Goal: Task Accomplishment & Management: Complete application form

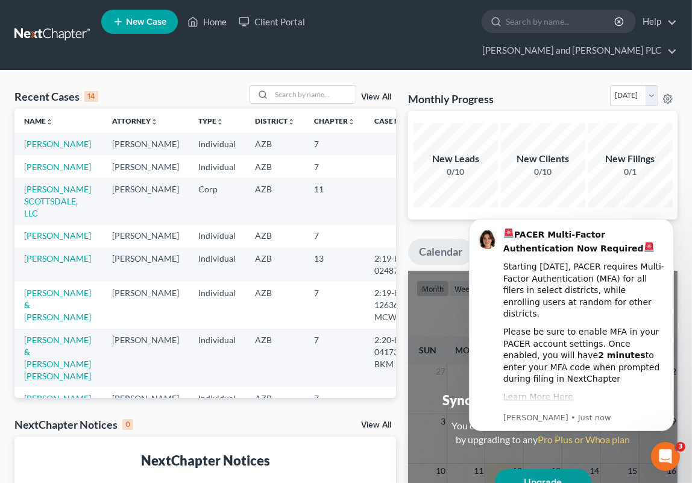
click at [39, 133] on td "[PERSON_NAME]" at bounding box center [58, 144] width 88 height 22
click at [34, 139] on link "[PERSON_NAME]" at bounding box center [57, 144] width 67 height 10
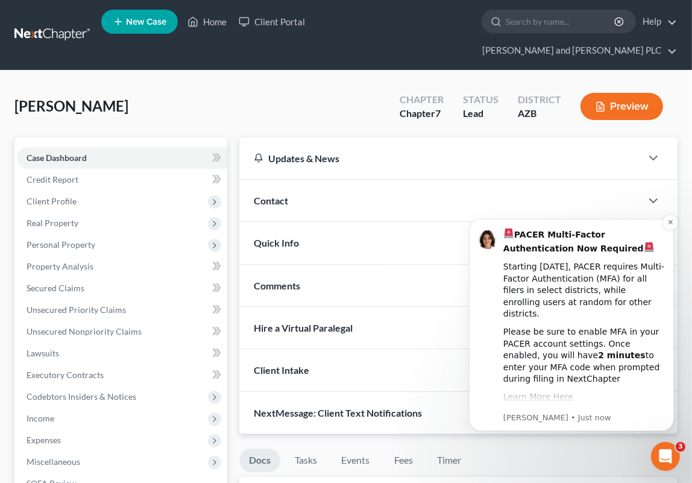
click at [668, 231] on div "PACER Multi-Factor Authentication Now Required Starting August 1st, 2025, PACER…" at bounding box center [571, 324] width 205 height 212
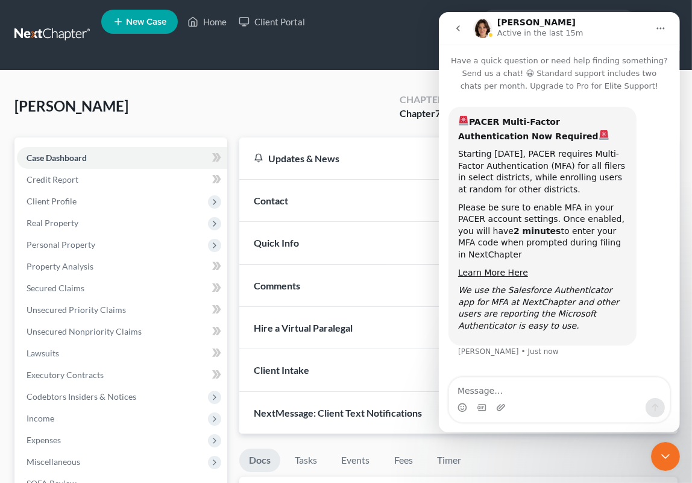
click at [457, 25] on icon "go back" at bounding box center [458, 29] width 10 height 10
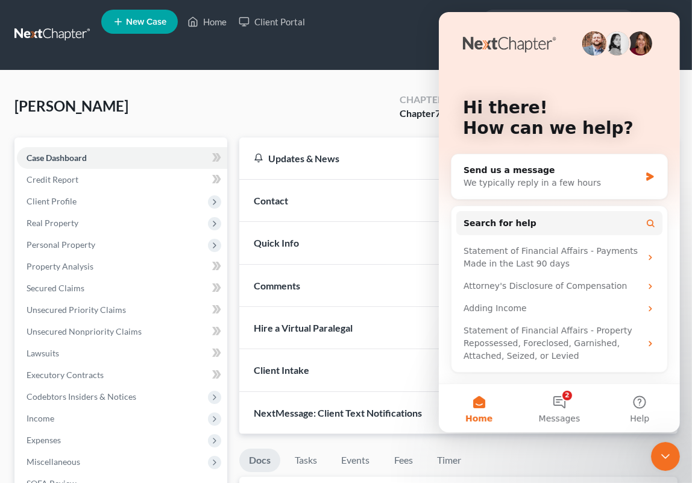
click at [670, 459] on icon "Close Intercom Messenger" at bounding box center [665, 456] width 14 height 14
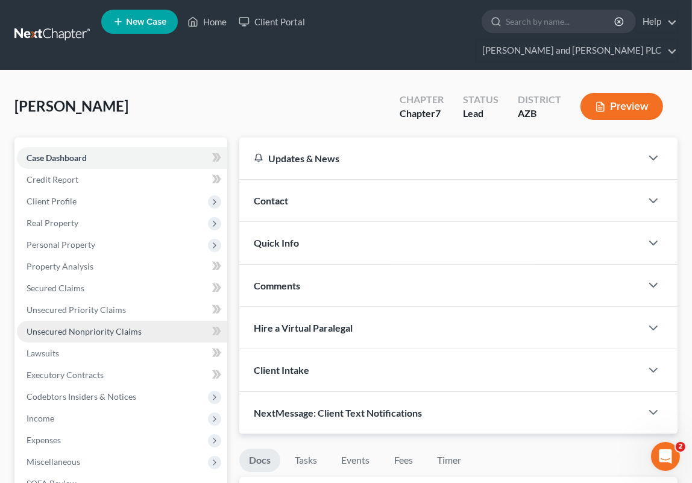
click at [89, 326] on span "Unsecured Nonpriority Claims" at bounding box center [84, 331] width 115 height 10
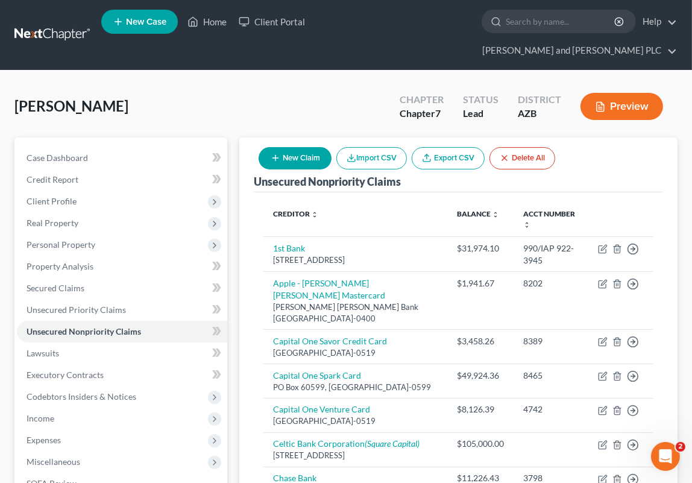
click at [281, 147] on button "New Claim" at bounding box center [295, 158] width 73 height 22
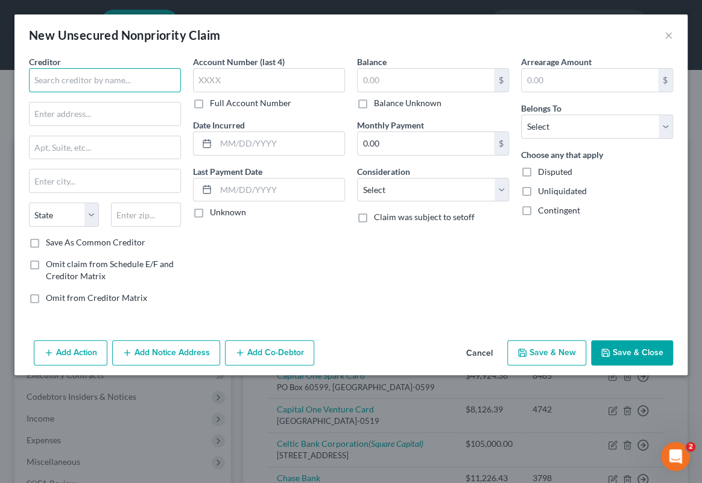
click at [112, 85] on input "text" at bounding box center [105, 80] width 152 height 24
type input "Quality Aire, LLC"
type input "2145 S 11th Ave"
type input "Ste 170"
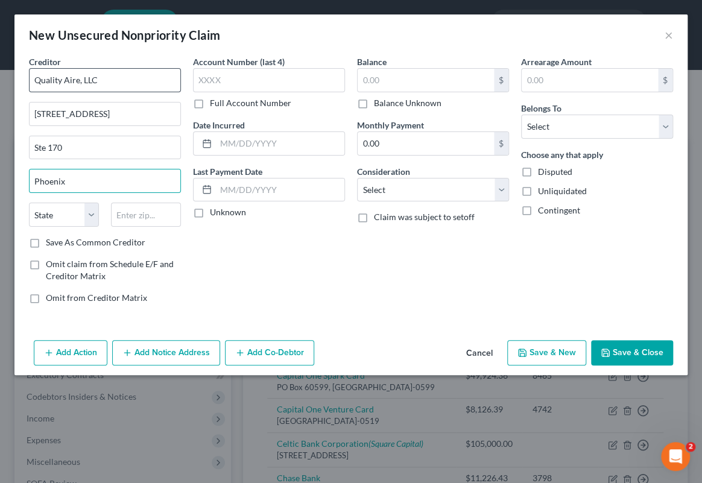
type input "Phoenix"
select select "3"
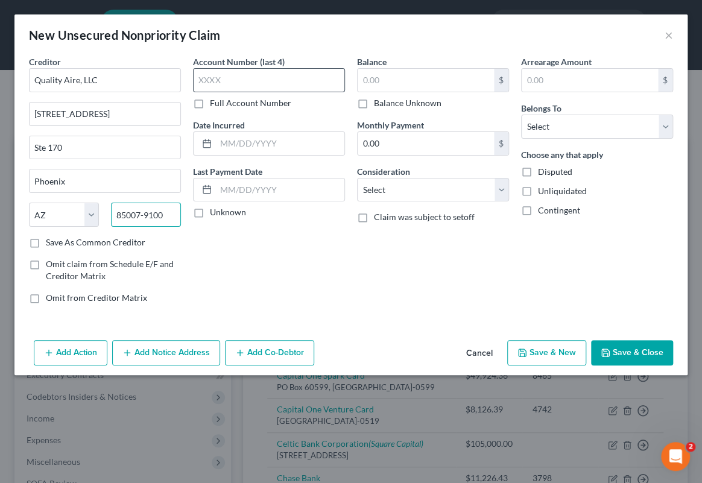
type input "85007-9100"
click at [256, 84] on input "text" at bounding box center [269, 80] width 152 height 24
type input "5075"
click at [253, 133] on input "text" at bounding box center [280, 143] width 128 height 23
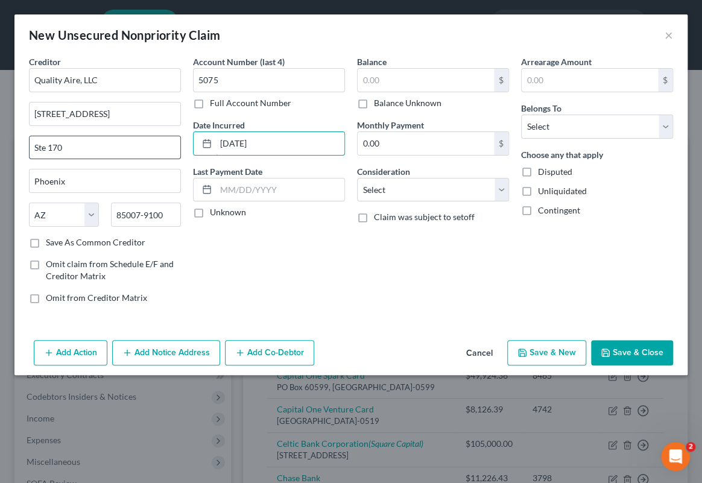
drag, startPoint x: 273, startPoint y: 149, endPoint x: 153, endPoint y: 145, distance: 119.5
click at [153, 145] on div "Creditor * Quality Aire, LLC 2145 S 11th Ave Ste 170 Phoenix State AL AK AR AZ …" at bounding box center [351, 184] width 656 height 258
type input "06/25/2024"
click at [388, 78] on input "text" at bounding box center [426, 80] width 136 height 23
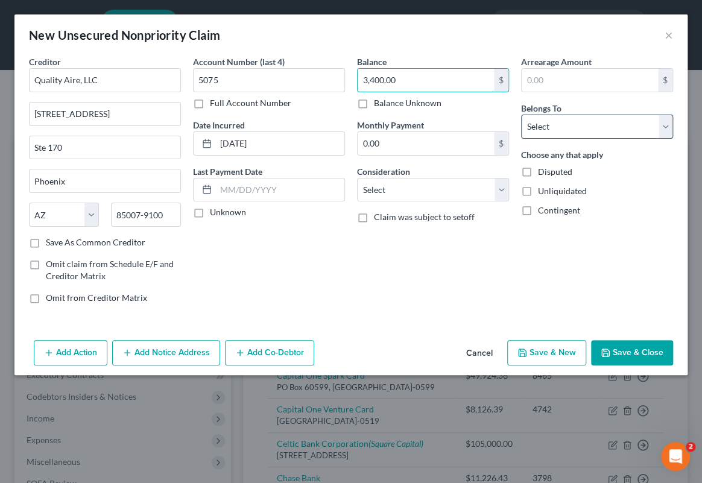
type input "3,400.00"
click at [549, 133] on select "Select Debtor 1 Only Debtor 2 Only Debtor 1 And Debtor 2 Only At Least One Of T…" at bounding box center [597, 127] width 152 height 24
select select "0"
click at [521, 115] on select "Select Debtor 1 Only Debtor 2 Only Debtor 1 And Debtor 2 Only At Least One Of T…" at bounding box center [597, 127] width 152 height 24
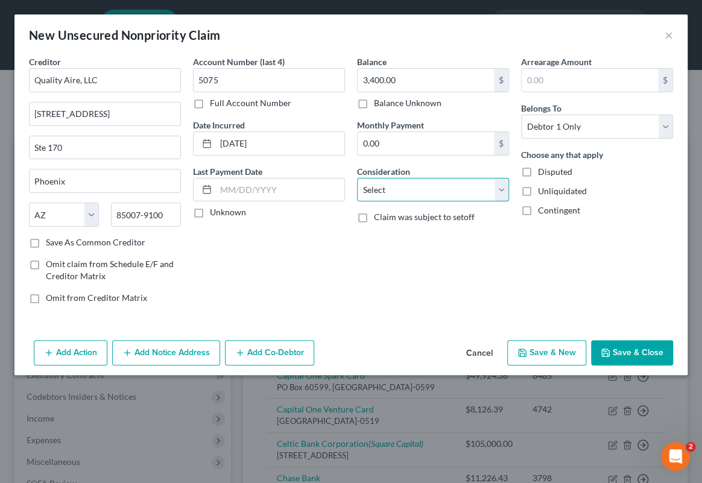
click at [397, 185] on select "Select Cable / Satellite Services Collection Agency Credit Card Debt Debt Couns…" at bounding box center [433, 190] width 152 height 24
select select "6"
click at [357, 178] on select "Select Cable / Satellite Services Collection Agency Credit Card Debt Debt Couns…" at bounding box center [433, 190] width 152 height 24
click at [625, 353] on button "Save & Close" at bounding box center [632, 352] width 82 height 25
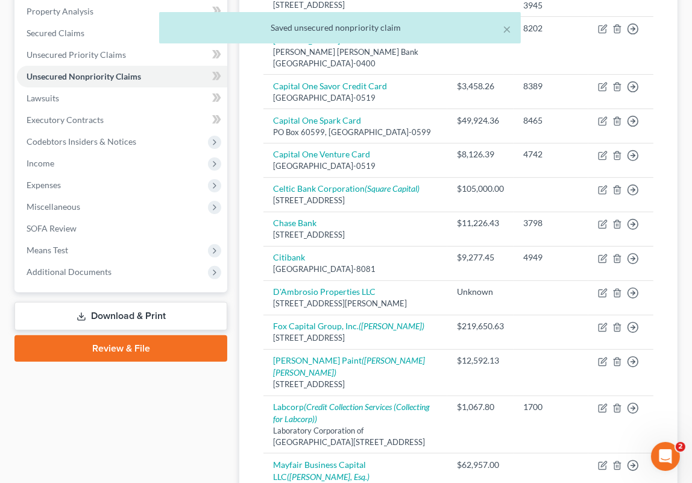
scroll to position [593, 0]
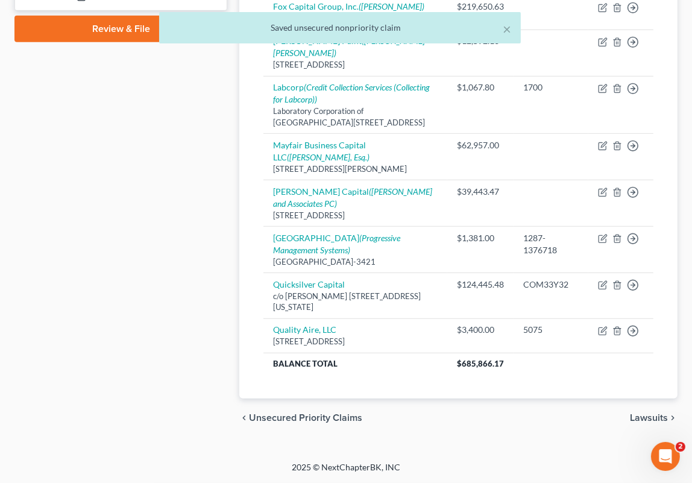
click at [201, 353] on div "Case Dashboard Payments Invoices Payments Payments Credit Report Client Profile" at bounding box center [120, 0] width 225 height 875
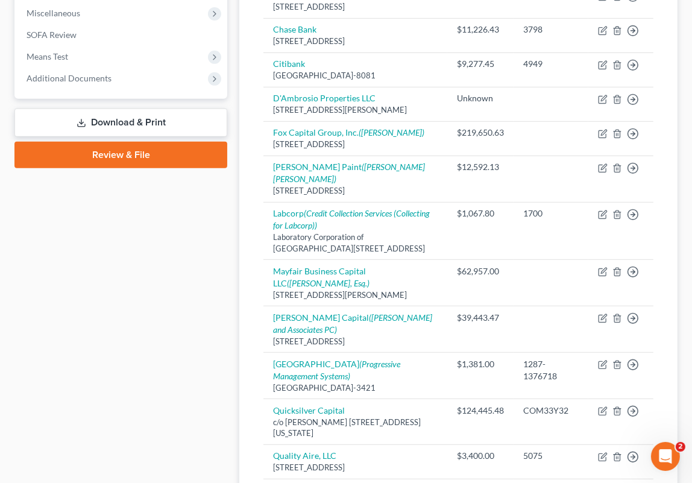
click at [115, 109] on link "Download & Print" at bounding box center [120, 123] width 213 height 28
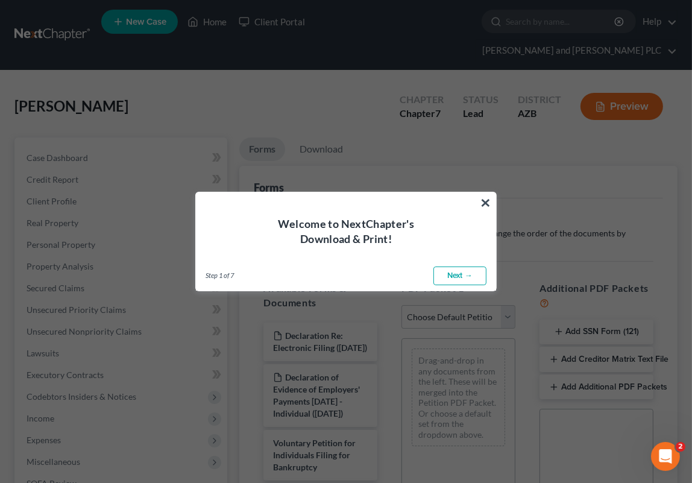
click at [464, 275] on link "Next →" at bounding box center [460, 276] width 53 height 19
select select "0"
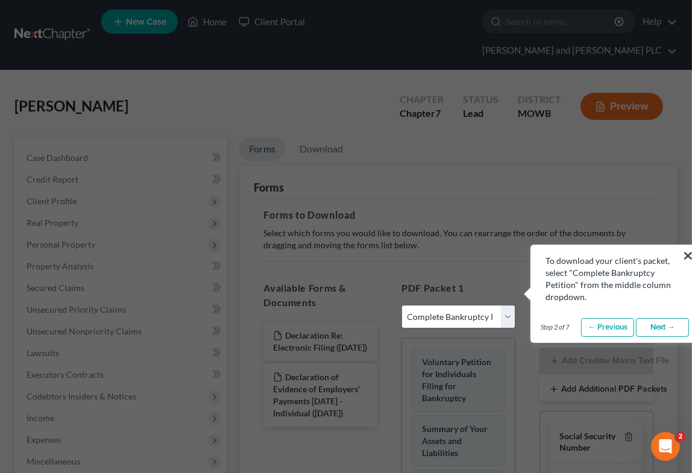
click at [668, 325] on link "Next →" at bounding box center [662, 327] width 53 height 19
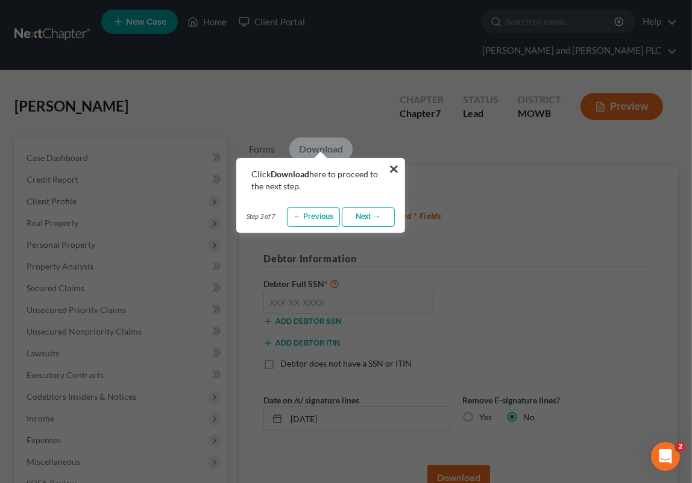
click at [365, 214] on link "Next →" at bounding box center [368, 216] width 53 height 19
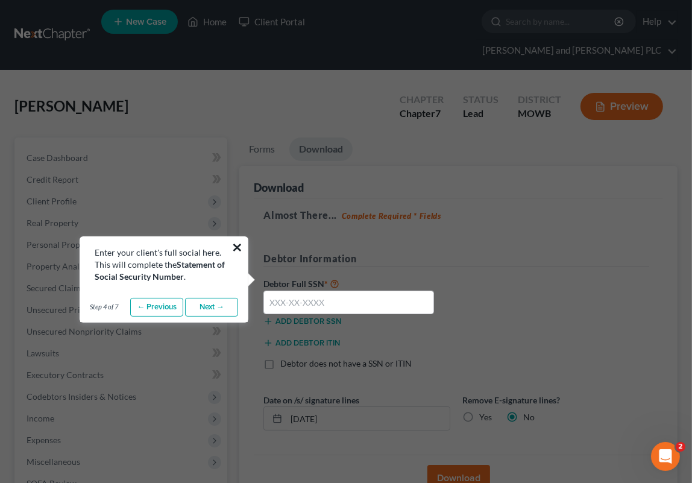
click at [234, 241] on button "×" at bounding box center [237, 247] width 11 height 19
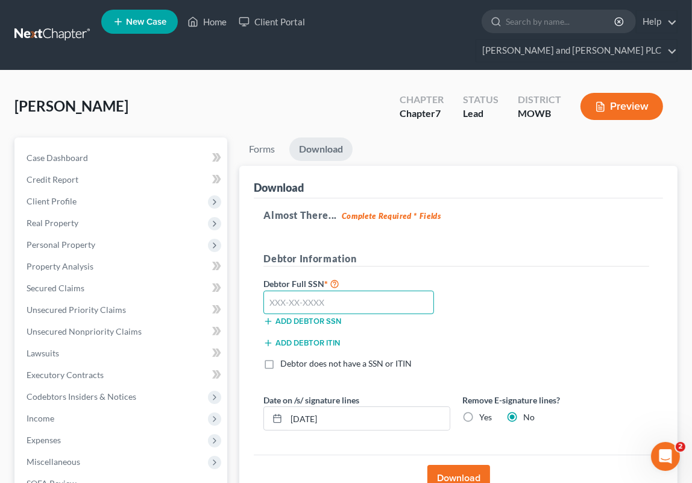
click at [367, 291] on input "text" at bounding box center [349, 303] width 171 height 24
type input "560-39-6377"
click at [271, 138] on link "Forms" at bounding box center [261, 150] width 45 height 24
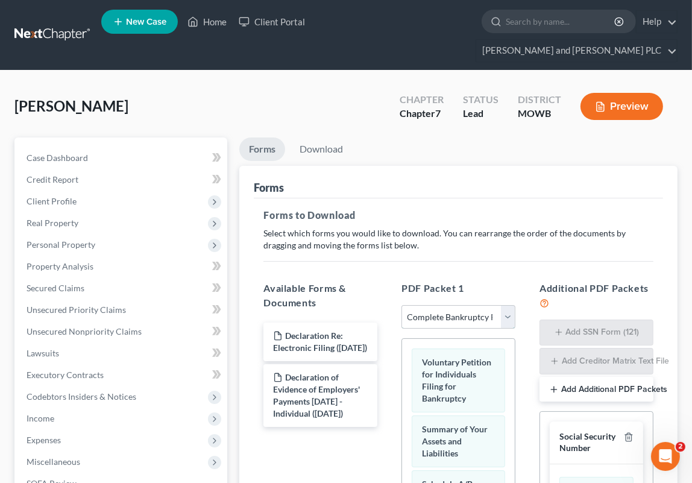
click at [453, 305] on select "Choose Default Petition PDF Packet Complete Bankruptcy Petition (all forms and …" at bounding box center [459, 317] width 114 height 24
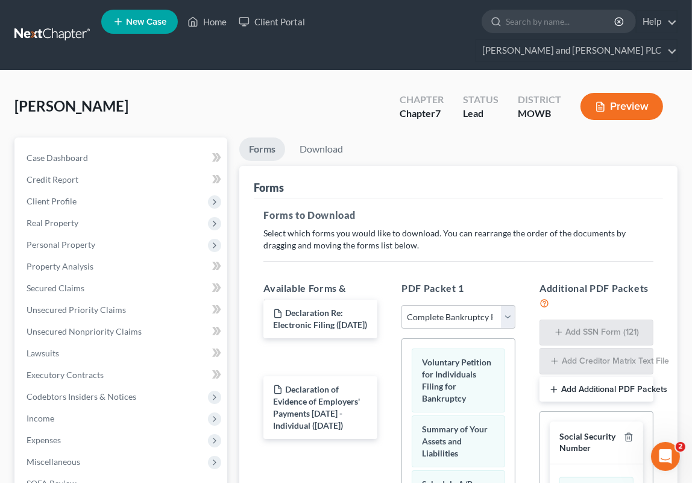
click at [323, 323] on div "Declaration Re: Electronic Filing (05/19/2025) Declaration Re: Electronic Filin…" at bounding box center [320, 381] width 133 height 116
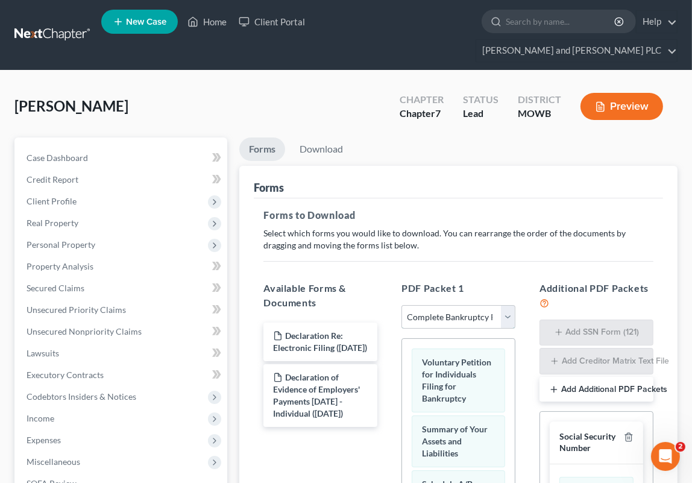
click at [505, 305] on select "Choose Default Petition PDF Packet Complete Bankruptcy Petition (all forms and …" at bounding box center [459, 317] width 114 height 24
select select
click at [402, 305] on select "Choose Default Petition PDF Packet Complete Bankruptcy Petition (all forms and …" at bounding box center [459, 317] width 114 height 24
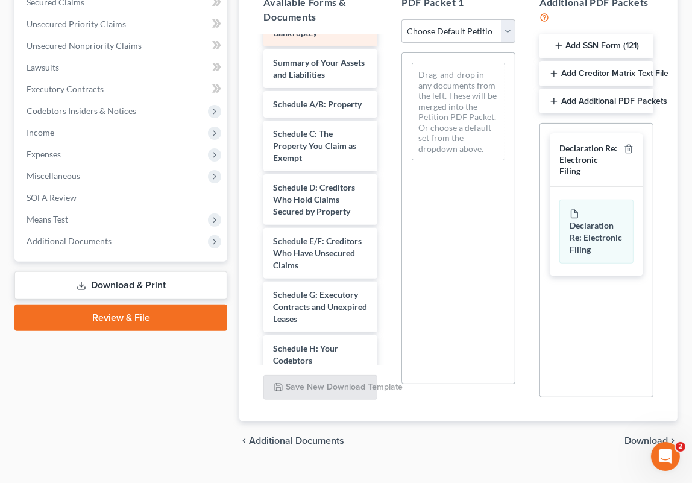
scroll to position [149, 0]
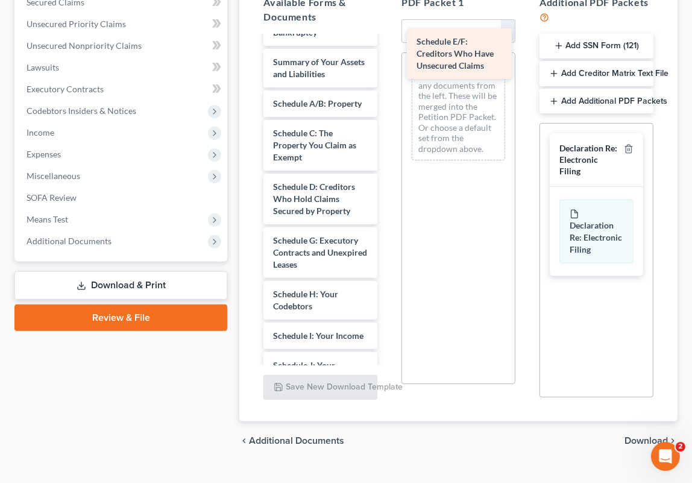
drag, startPoint x: 326, startPoint y: 282, endPoint x: 469, endPoint y: 58, distance: 265.8
click at [387, 58] on div "Schedule E/F: Creditors Who Have Unsecured Claims Declaration Re: Electronic Fi…" at bounding box center [320, 375] width 133 height 974
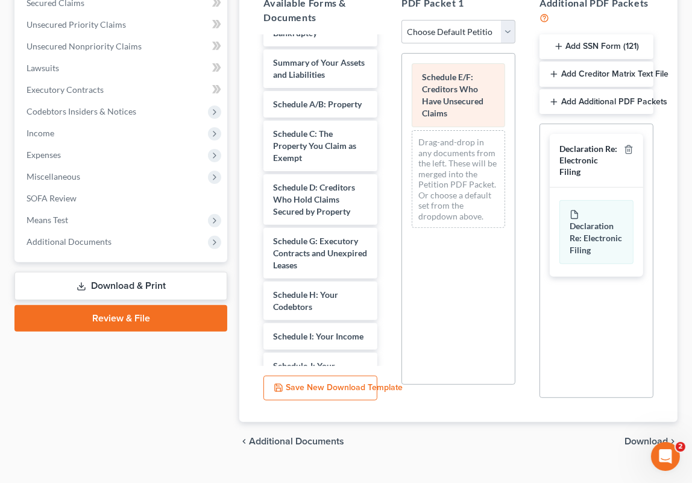
scroll to position [286, 0]
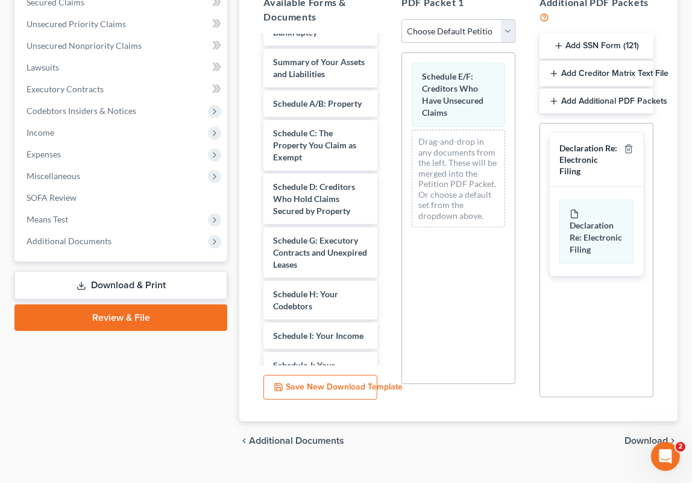
click at [642, 436] on span "Download" at bounding box center [646, 441] width 43 height 10
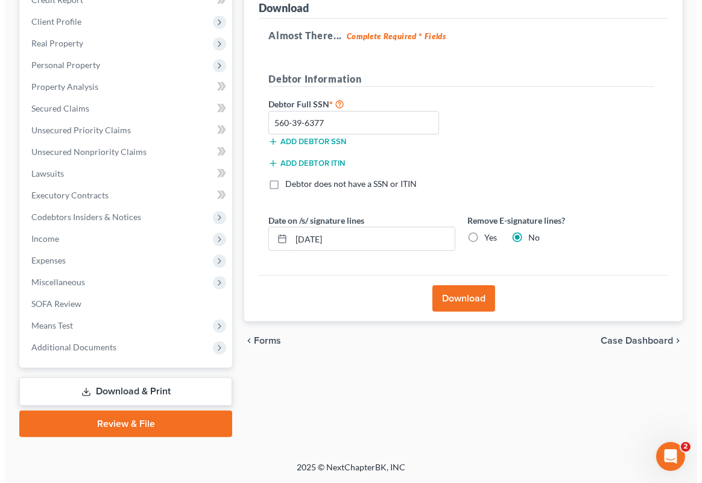
scroll to position [157, 0]
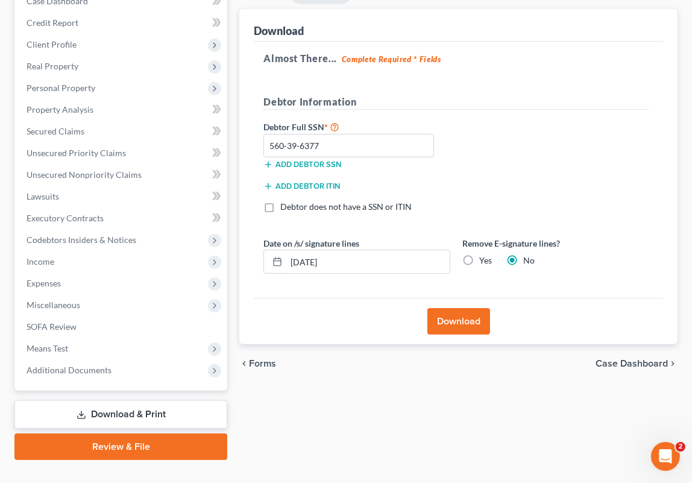
click at [458, 308] on button "Download" at bounding box center [459, 321] width 63 height 27
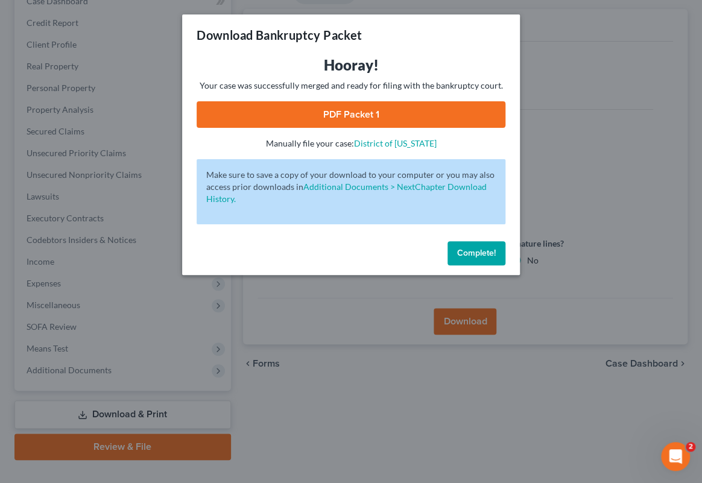
click at [348, 118] on link "PDF Packet 1" at bounding box center [351, 114] width 309 height 27
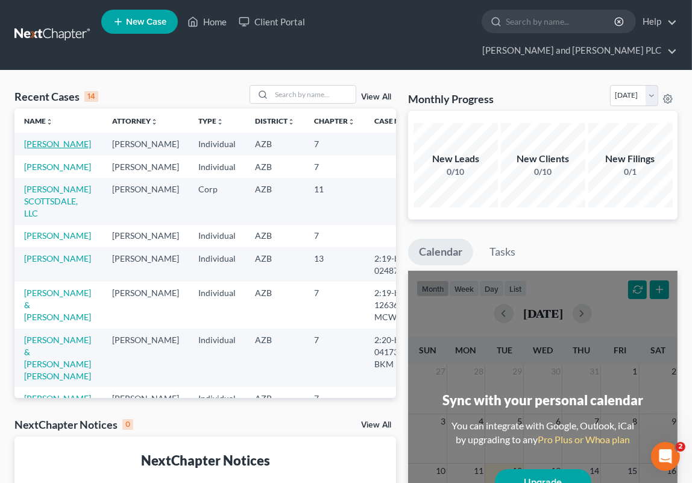
click at [42, 139] on link "[PERSON_NAME]" at bounding box center [57, 144] width 67 height 10
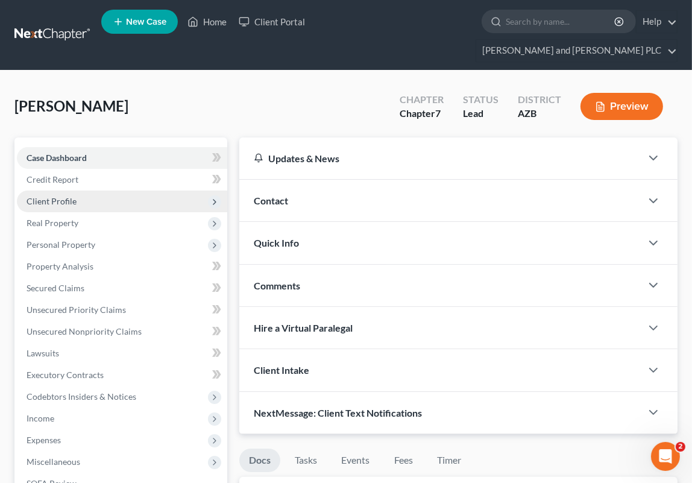
click at [71, 196] on span "Client Profile" at bounding box center [52, 201] width 50 height 10
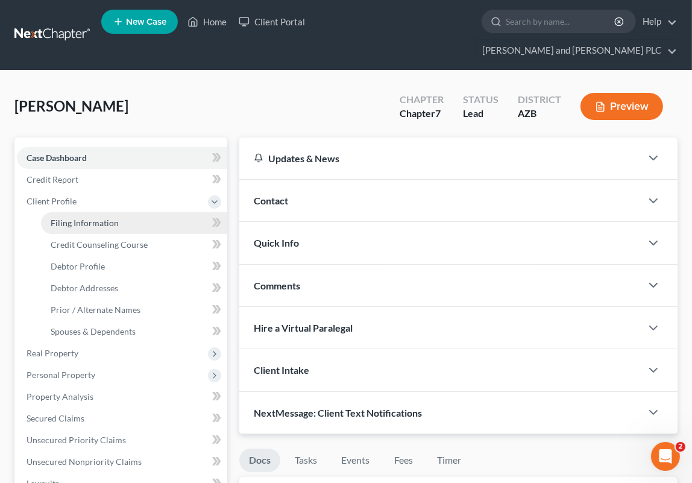
click at [90, 218] on span "Filing Information" at bounding box center [85, 223] width 68 height 10
select select "0"
select select "3"
select select "0"
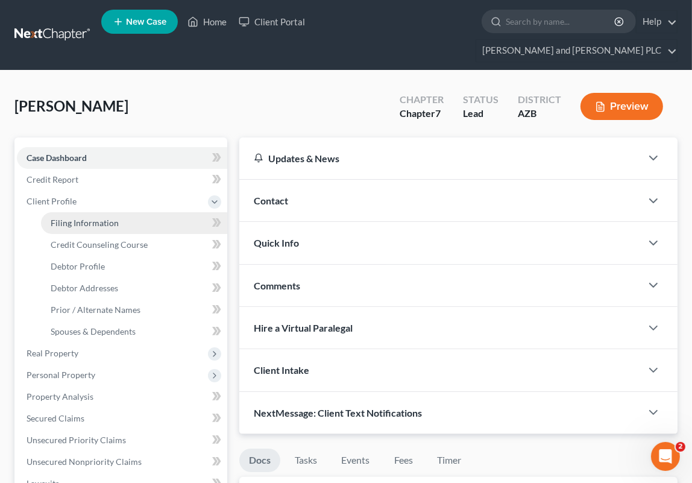
select select "3"
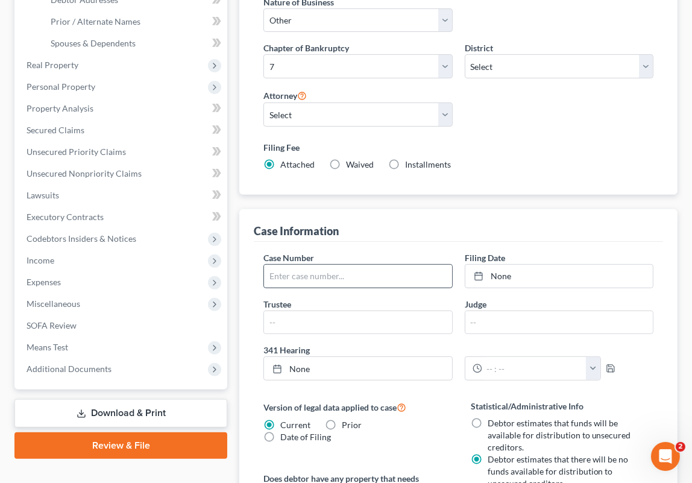
scroll to position [289, 0]
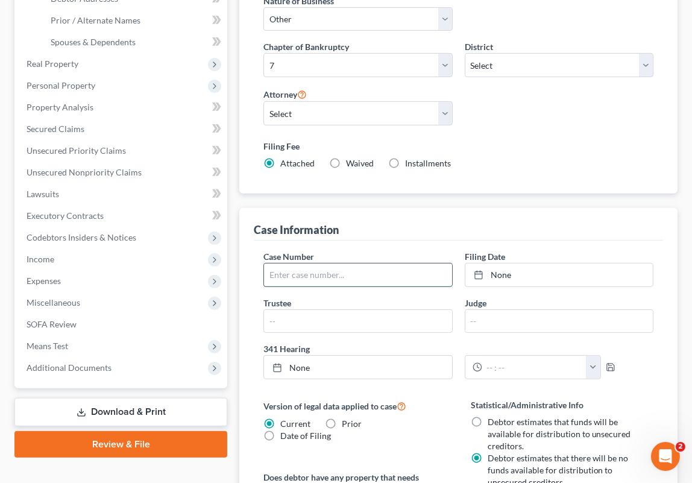
click at [362, 264] on input "text" at bounding box center [358, 275] width 188 height 23
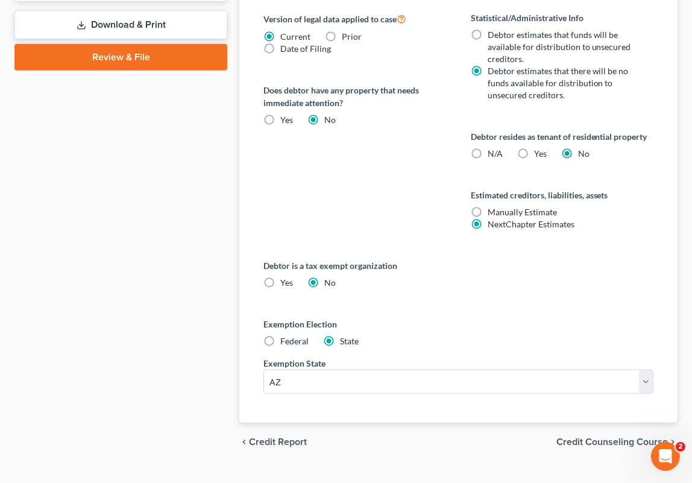
scroll to position [677, 0]
type input "2:25-bk-04630-BKM"
click at [658, 437] on span "Credit Counseling Course" at bounding box center [613, 442] width 112 height 10
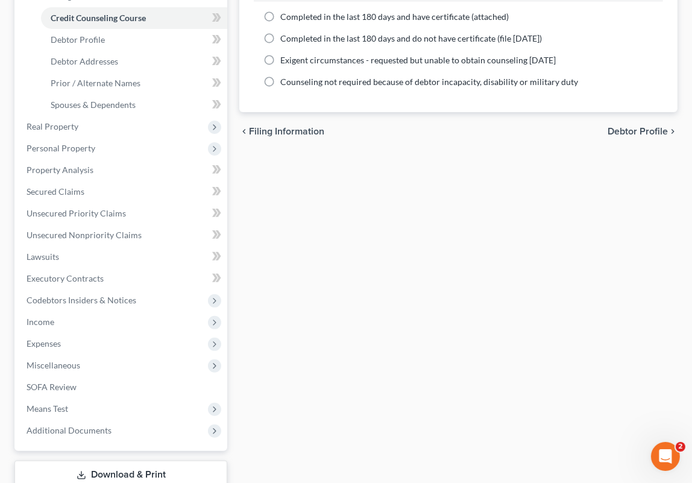
scroll to position [286, 0]
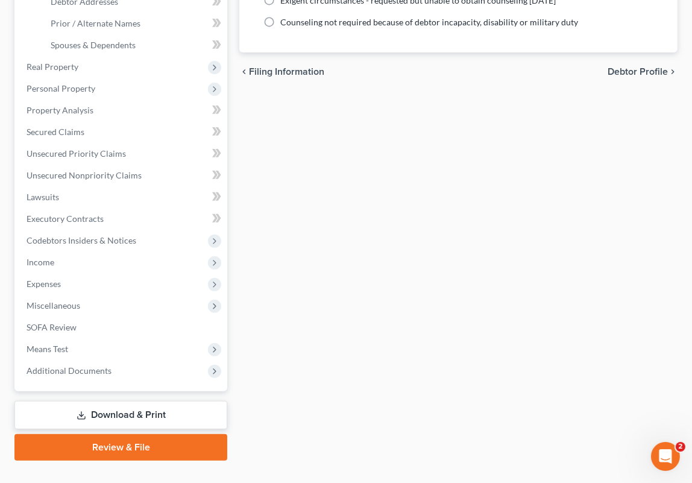
click at [141, 401] on link "Download & Print" at bounding box center [120, 415] width 213 height 28
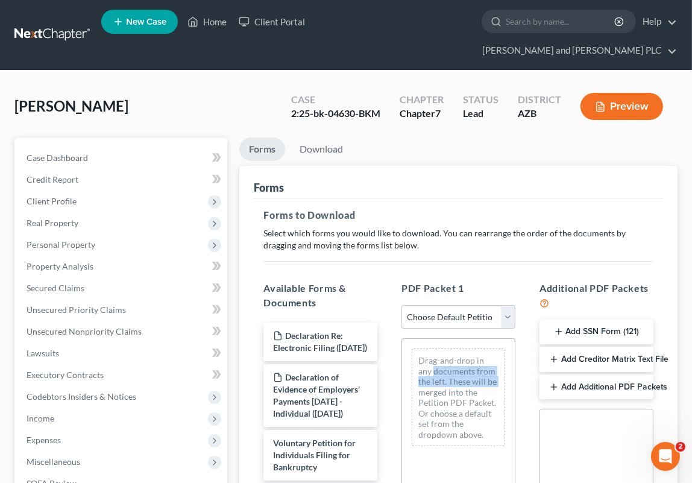
drag, startPoint x: 390, startPoint y: 347, endPoint x: 390, endPoint y: 366, distance: 19.3
click at [390, 366] on div "PDF Packet 1 Choose Default Petition PDF Packet Complete Bankruptcy Petition (a…" at bounding box center [459, 482] width 138 height 422
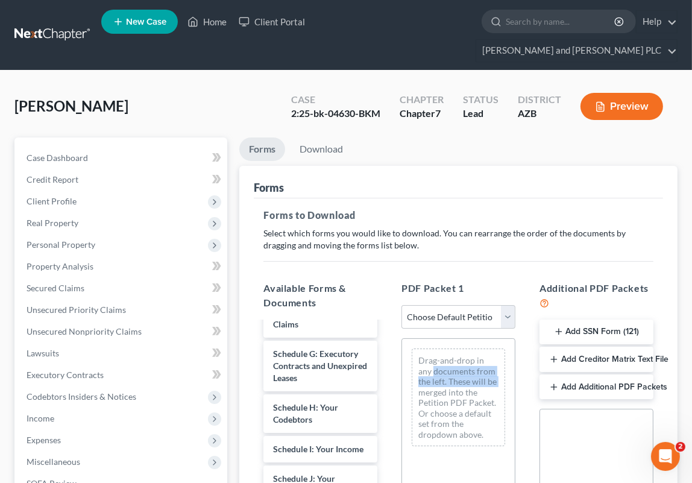
scroll to position [287, 0]
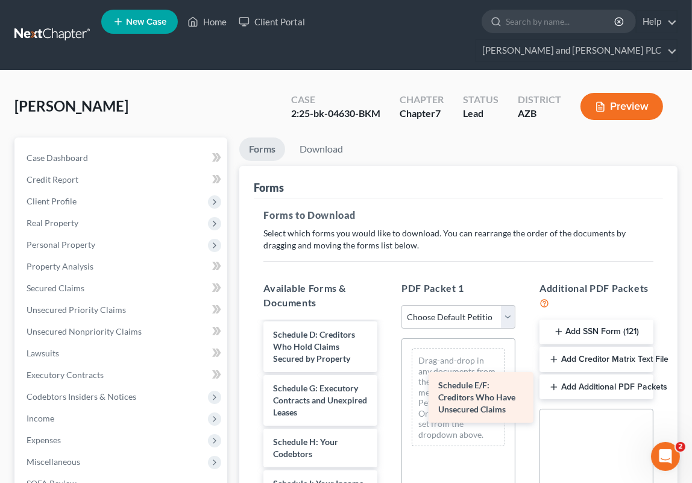
drag, startPoint x: 304, startPoint y: 421, endPoint x: 463, endPoint y: 376, distance: 165.5
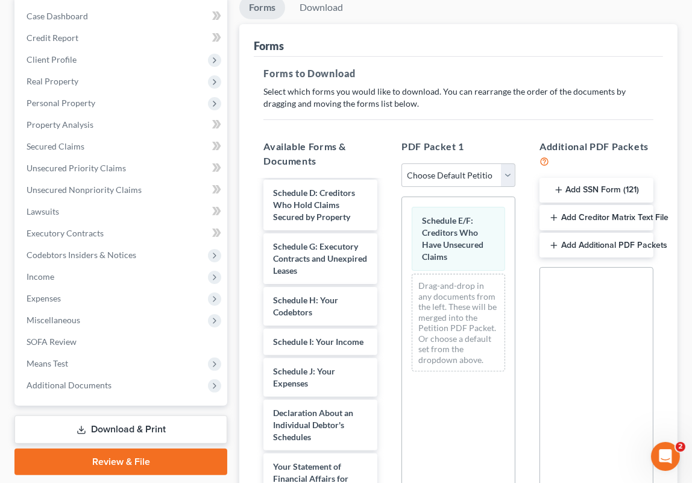
scroll to position [141, 0]
click at [471, 164] on select "Choose Default Petition PDF Packet Complete Bankruptcy Petition (all forms and …" at bounding box center [459, 176] width 114 height 24
select select "2"
click at [402, 164] on select "Choose Default Petition PDF Packet Complete Bankruptcy Petition (all forms and …" at bounding box center [459, 176] width 114 height 24
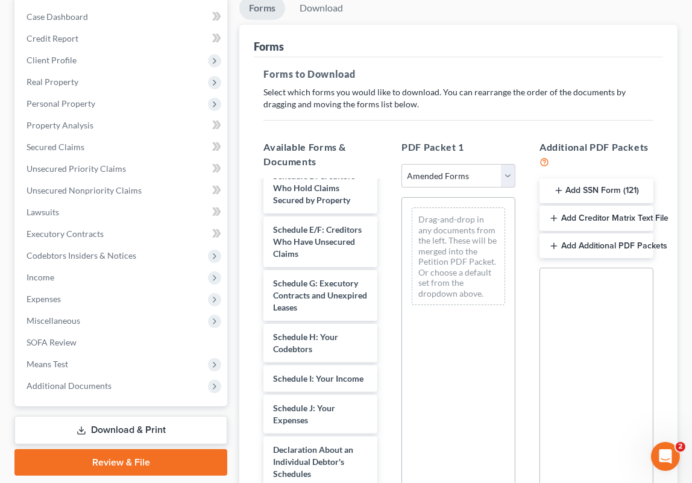
scroll to position [80, 0]
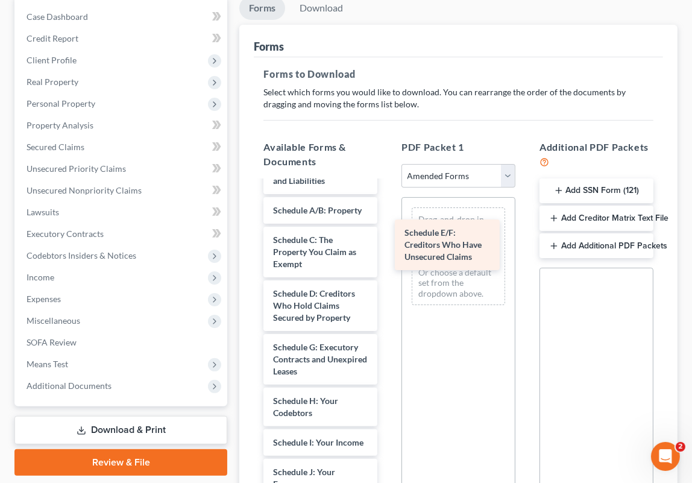
drag, startPoint x: 321, startPoint y: 356, endPoint x: 452, endPoint y: 253, distance: 167.1
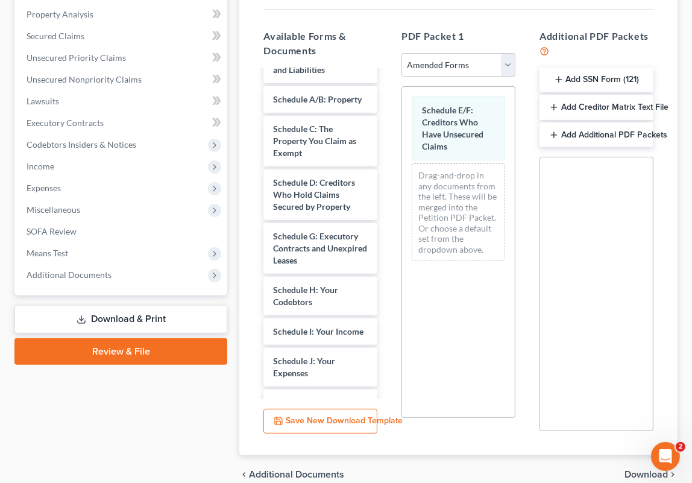
scroll to position [286, 0]
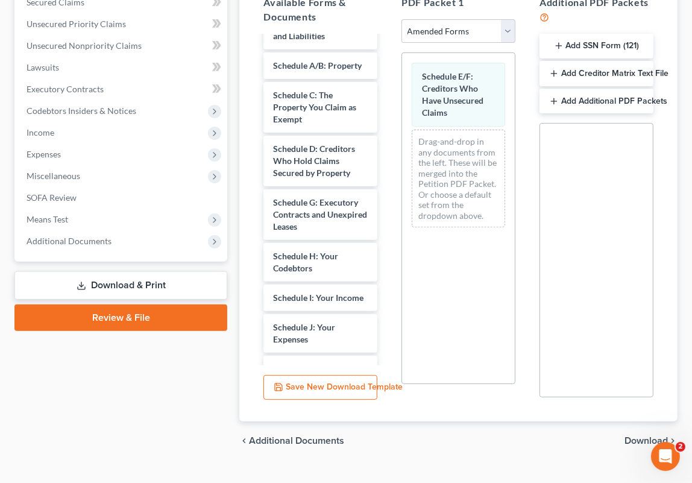
click at [639, 436] on span "Download" at bounding box center [646, 441] width 43 height 10
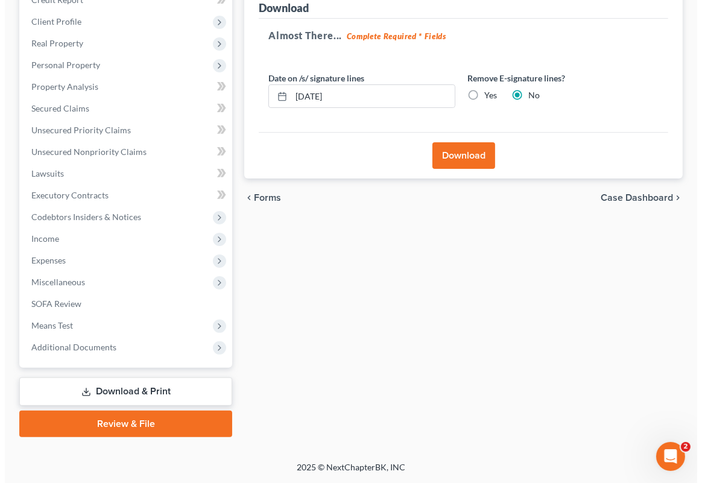
scroll to position [157, 0]
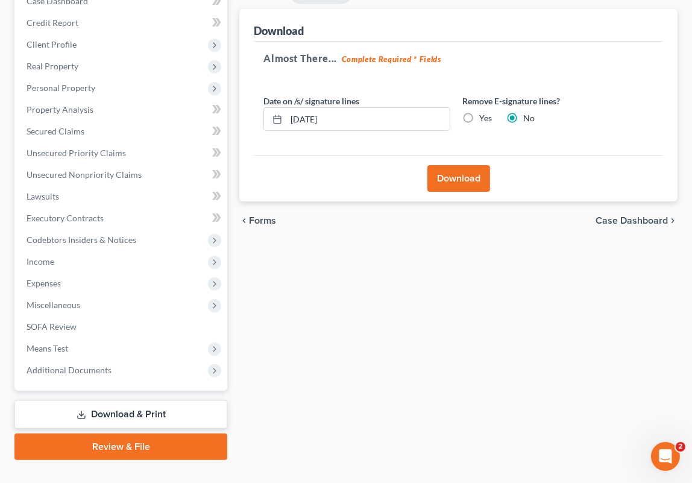
click at [447, 165] on button "Download" at bounding box center [459, 178] width 63 height 27
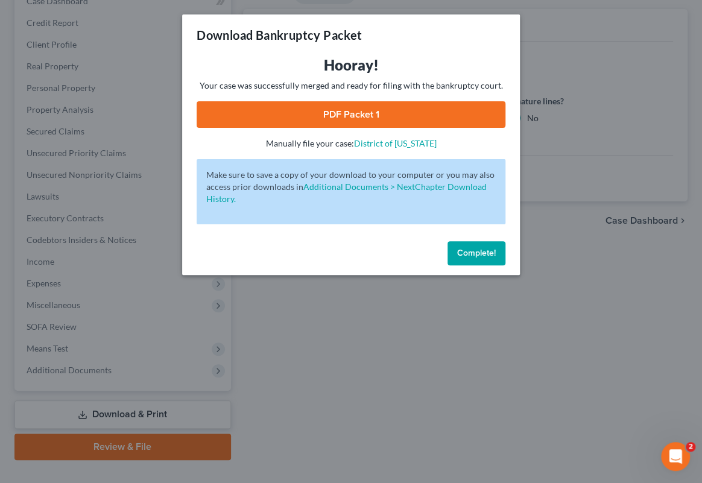
click at [357, 112] on link "PDF Packet 1" at bounding box center [351, 114] width 309 height 27
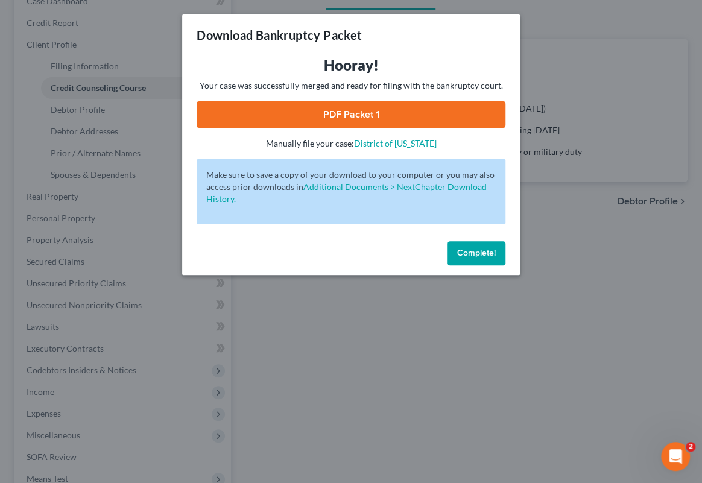
click at [473, 251] on span "Complete!" at bounding box center [476, 253] width 39 height 10
click at [473, 253] on span "Complete!" at bounding box center [476, 253] width 39 height 10
